Goal: Task Accomplishment & Management: Manage account settings

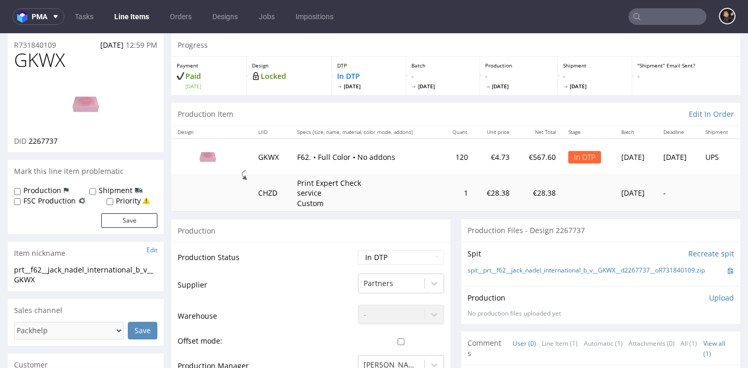
scroll to position [589, 0]
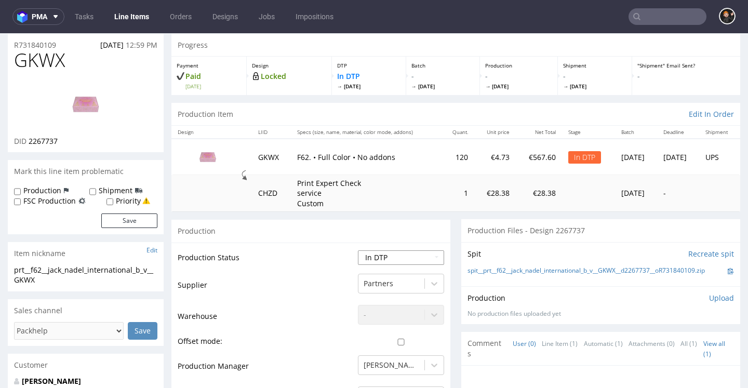
select select "dtp_ca_needed"
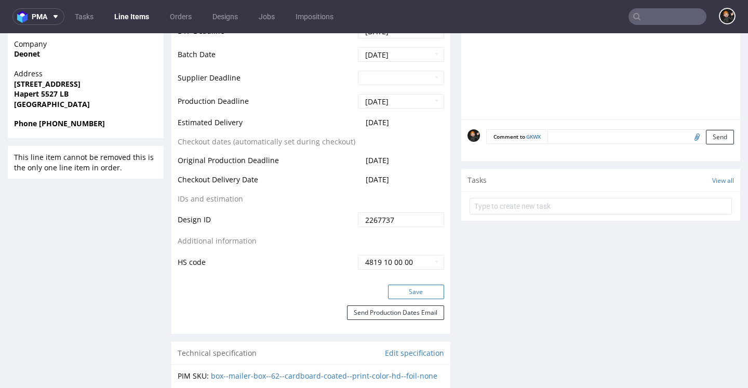
click at [392, 292] on button "Save" at bounding box center [416, 292] width 56 height 15
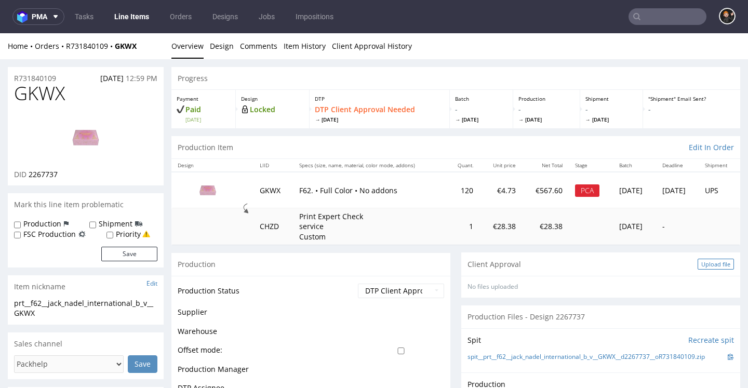
scroll to position [33, 0]
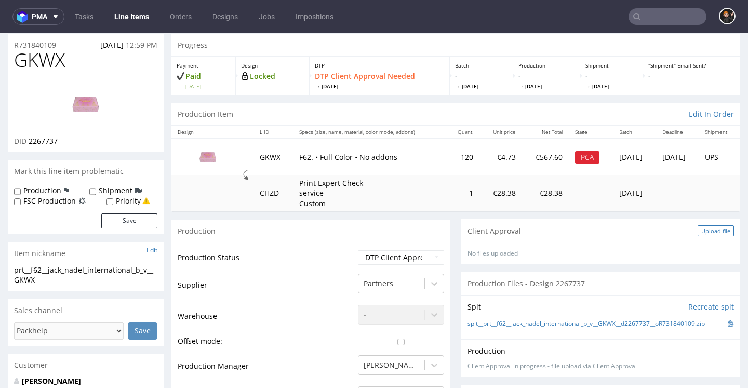
click at [701, 230] on div "Upload file" at bounding box center [715, 230] width 36 height 11
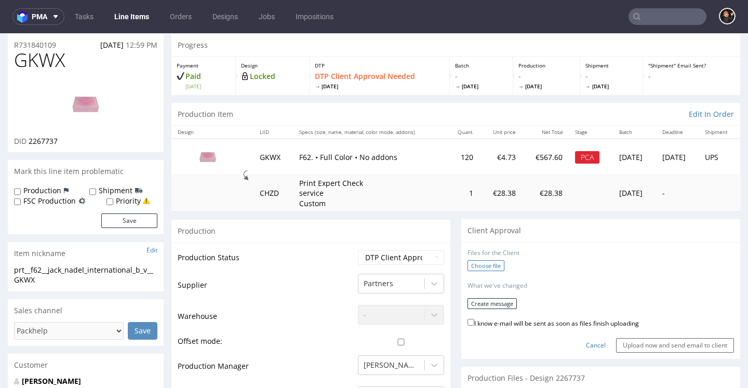
click at [478, 262] on label "Choose file" at bounding box center [485, 265] width 37 height 11
click at [0, 33] on input "Choose file" at bounding box center [0, 33] width 0 height 0
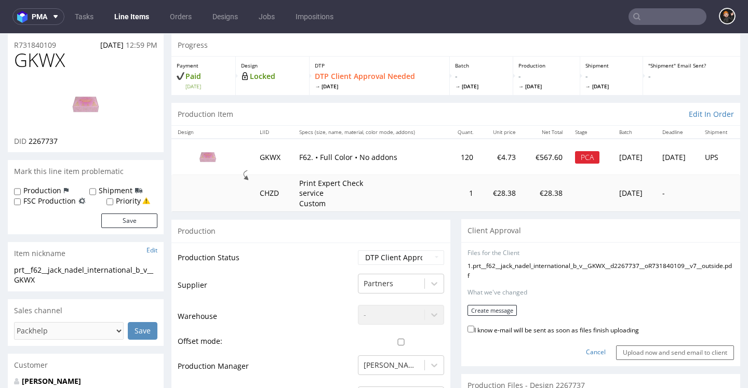
click at [524, 335] on label "I know e-mail will be sent as soon as files finish uploading" at bounding box center [552, 328] width 171 height 11
click at [474, 332] on input "I know e-mail will be sent as soon as files finish uploading" at bounding box center [470, 329] width 7 height 7
checkbox input "true"
click at [497, 324] on form "Files for the Client 1 . prt__f62__jack_nadel_international_b_v__GKWX__d2267737…" at bounding box center [600, 304] width 266 height 111
click at [502, 316] on button "Create message" at bounding box center [491, 310] width 49 height 11
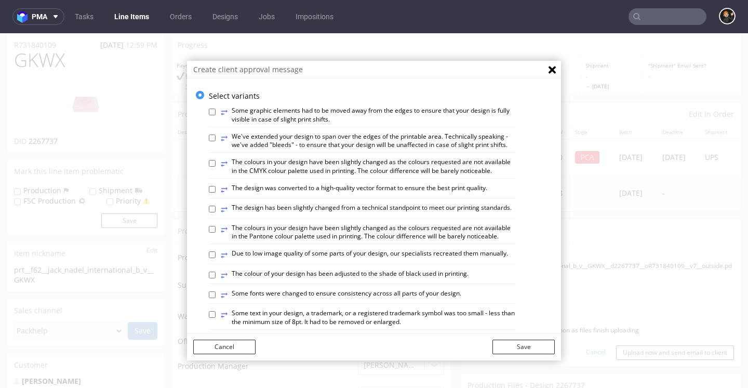
click at [369, 211] on label "⥂ The design has been slightly changed from a technical standpoint to meet our …" at bounding box center [366, 209] width 291 height 11
click at [215, 211] on input "⥂ The design has been slightly changed from a technical standpoint to meet our …" at bounding box center [212, 209] width 7 height 7
checkbox input "true"
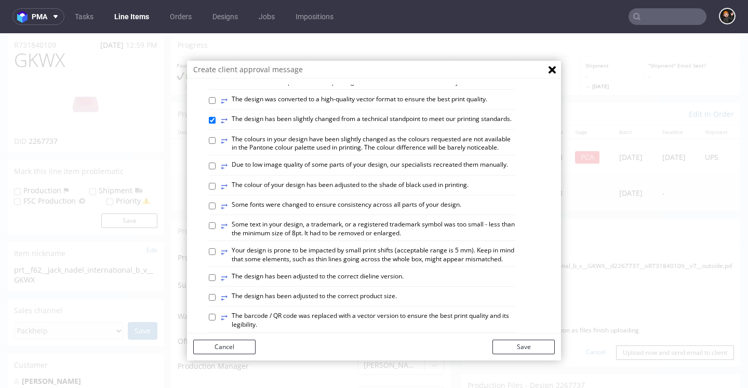
scroll to position [175, 0]
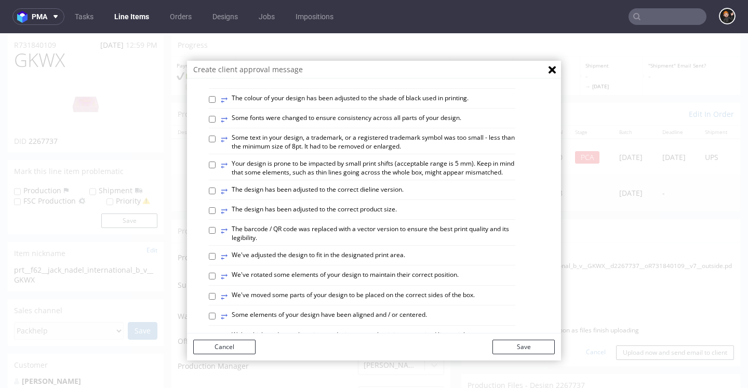
click at [369, 262] on label "⥂ We've adjusted the design to fit in the designated print area." at bounding box center [313, 256] width 184 height 11
click at [215, 260] on input "⥂ We've adjusted the design to fit in the designated print area." at bounding box center [212, 256] width 7 height 7
checkbox input "true"
click at [515, 349] on button "Save" at bounding box center [523, 347] width 62 height 15
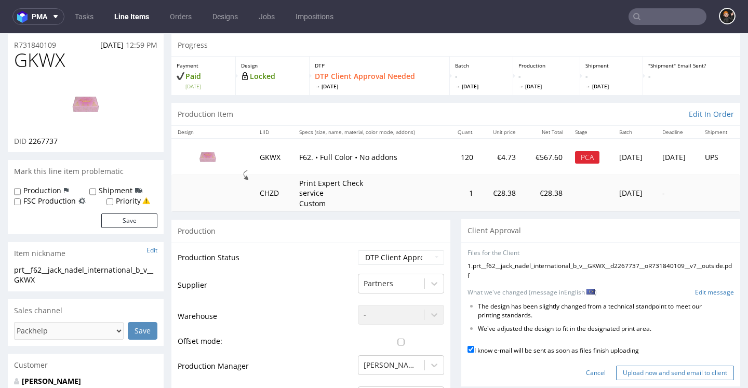
click at [645, 368] on input "Upload now and send email to client" at bounding box center [675, 373] width 118 height 15
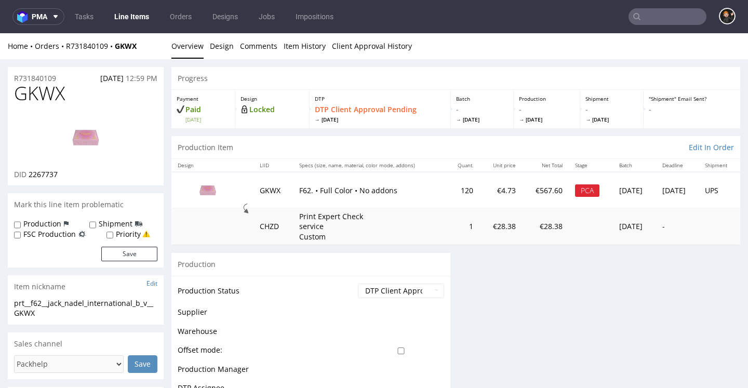
scroll to position [0, 0]
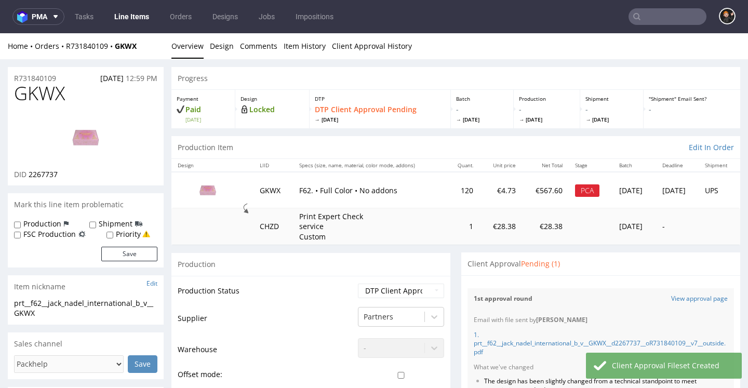
click at [137, 16] on link "Line Items" at bounding box center [131, 16] width 47 height 17
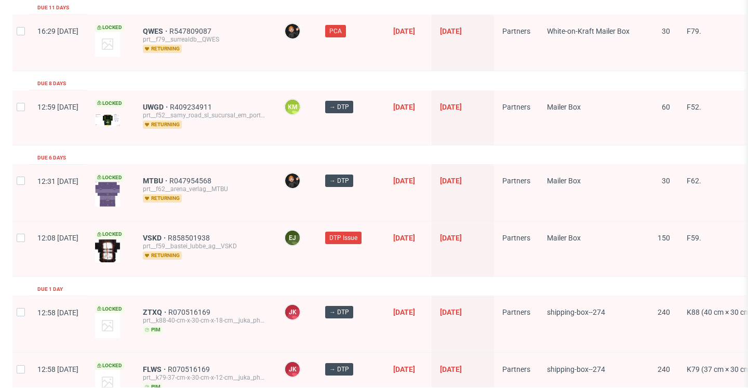
scroll to position [1728, 0]
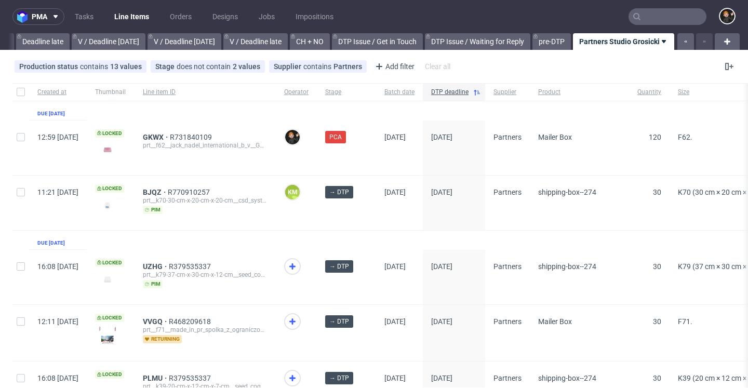
scroll to position [182, 0]
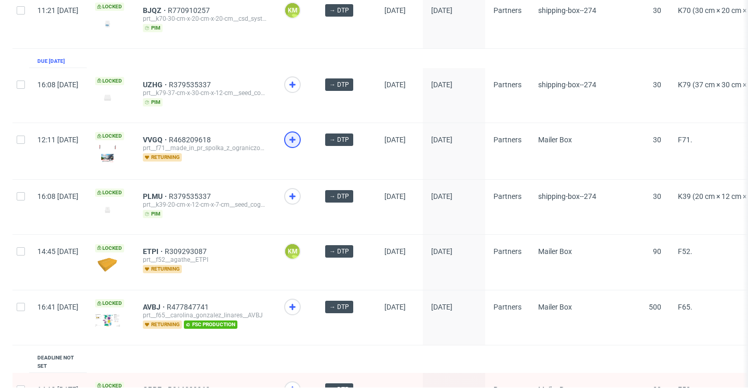
click at [295, 139] on use at bounding box center [292, 140] width 6 height 6
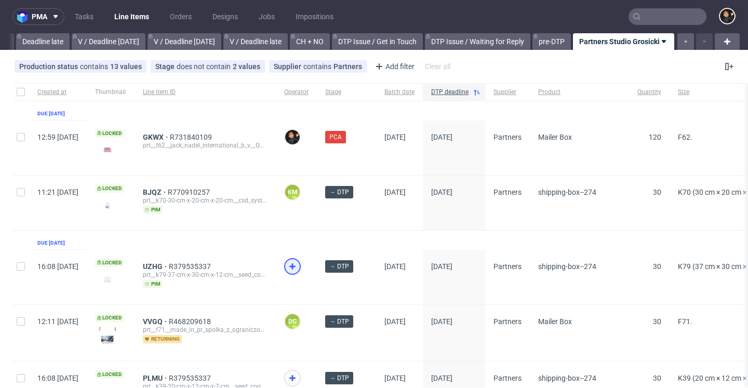
scroll to position [350, 0]
